Goal: Task Accomplishment & Management: Use online tool/utility

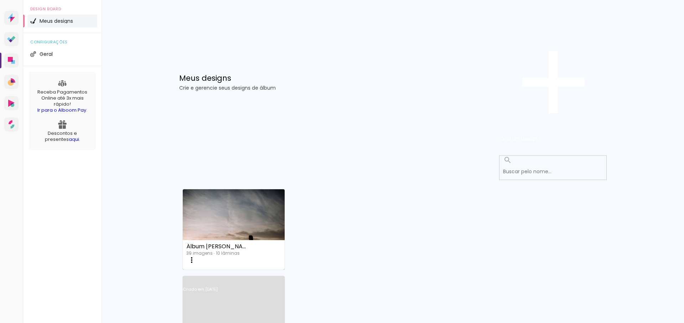
click at [285, 279] on link "Criado em [DATE]" at bounding box center [234, 299] width 102 height 40
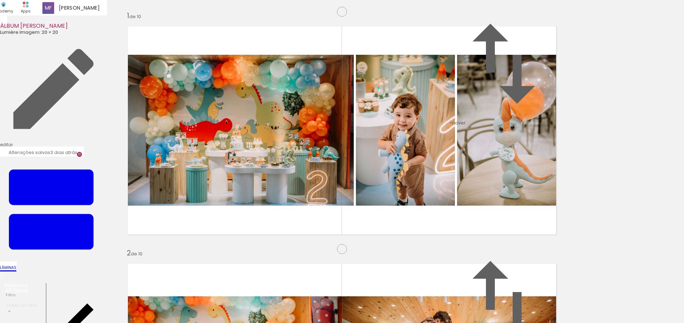
scroll to position [2358, 0]
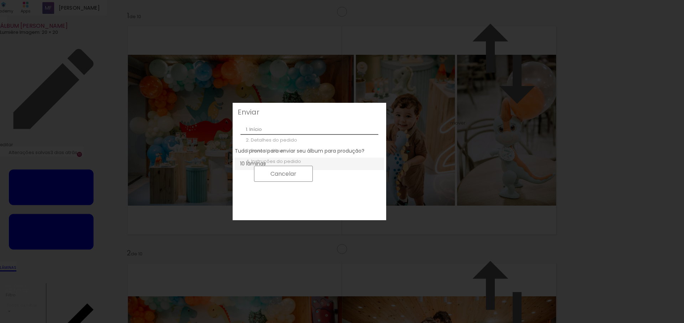
click at [288, 135] on div "2. Detalhes do pedido" at bounding box center [309, 140] width 138 height 11
click at [256, 129] on div "1. Início" at bounding box center [309, 129] width 138 height 11
click at [0, 0] on slot "Cancelar" at bounding box center [0, 0] width 0 height 0
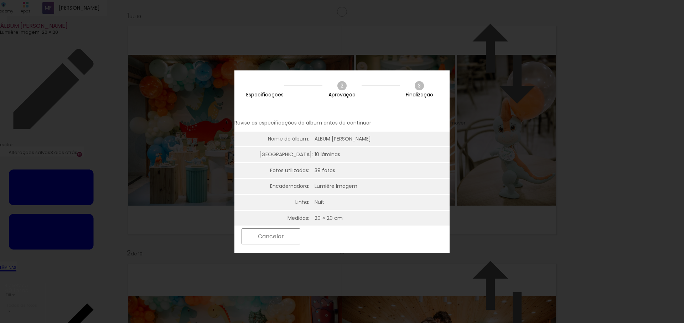
click at [359, 237] on paper-button "Próximo" at bounding box center [331, 236] width 55 height 15
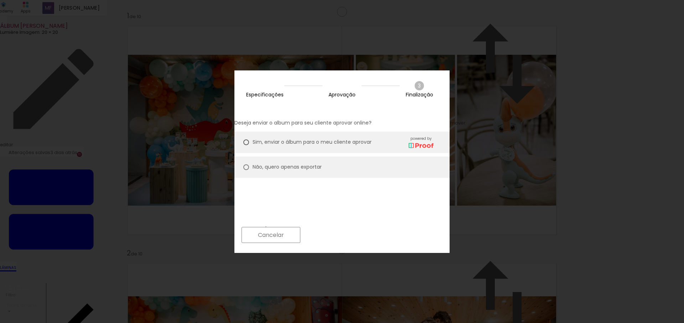
click at [0, 0] on slot "Próximo" at bounding box center [0, 0] width 0 height 0
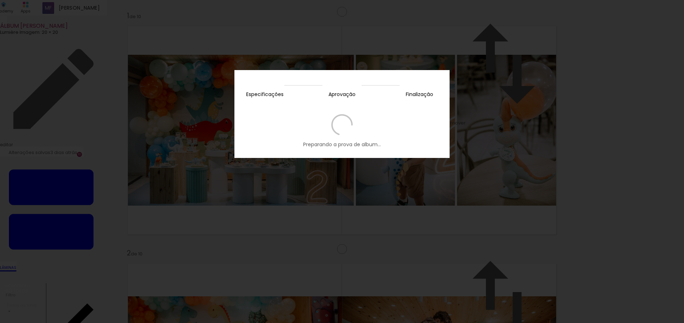
scroll to position [2358, 0]
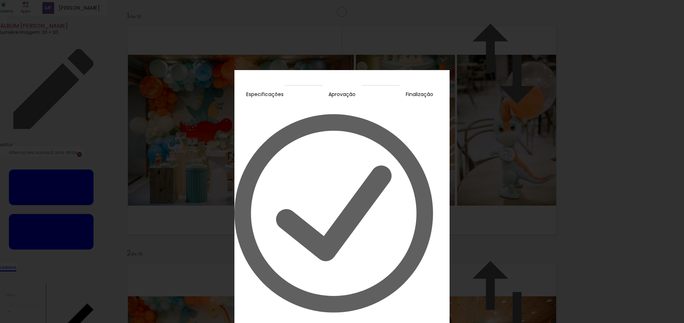
click at [0, 0] on slot "Editar prova" at bounding box center [0, 0] width 0 height 0
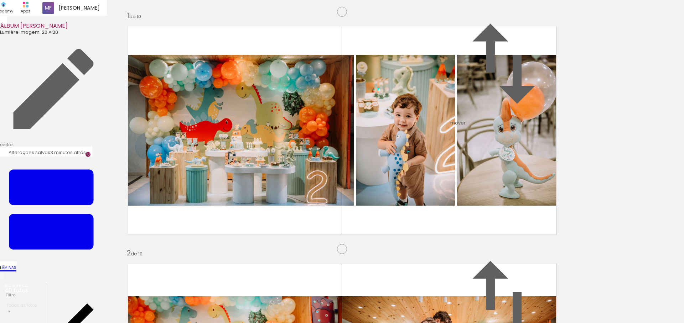
scroll to position [2358, 0]
